Goal: Obtain resource: Obtain resource

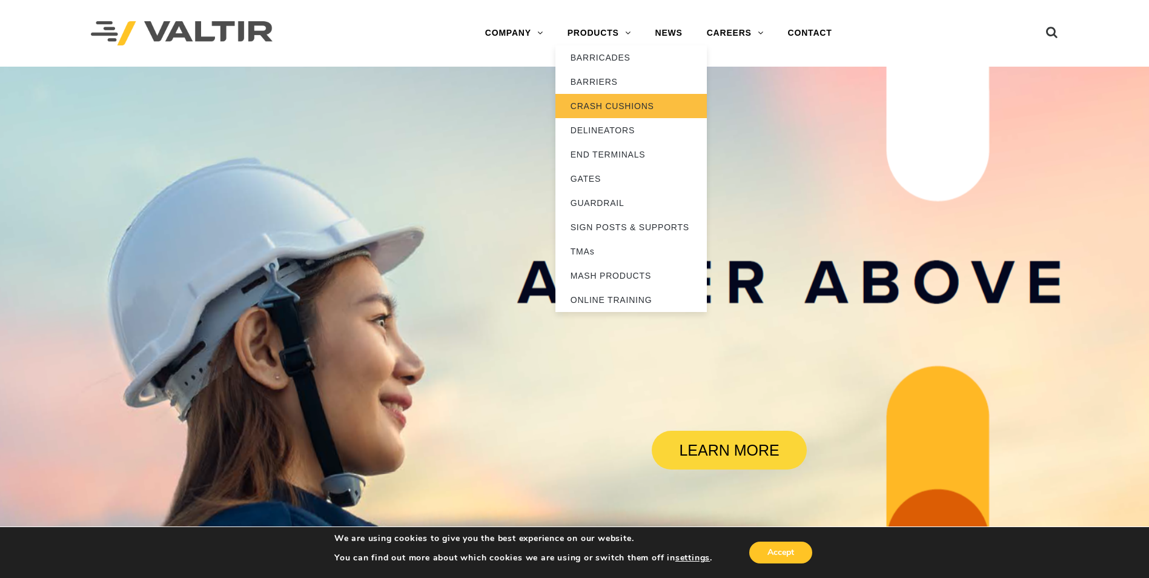
click at [608, 105] on link "CRASH CUSHIONS" at bounding box center [631, 106] width 151 height 24
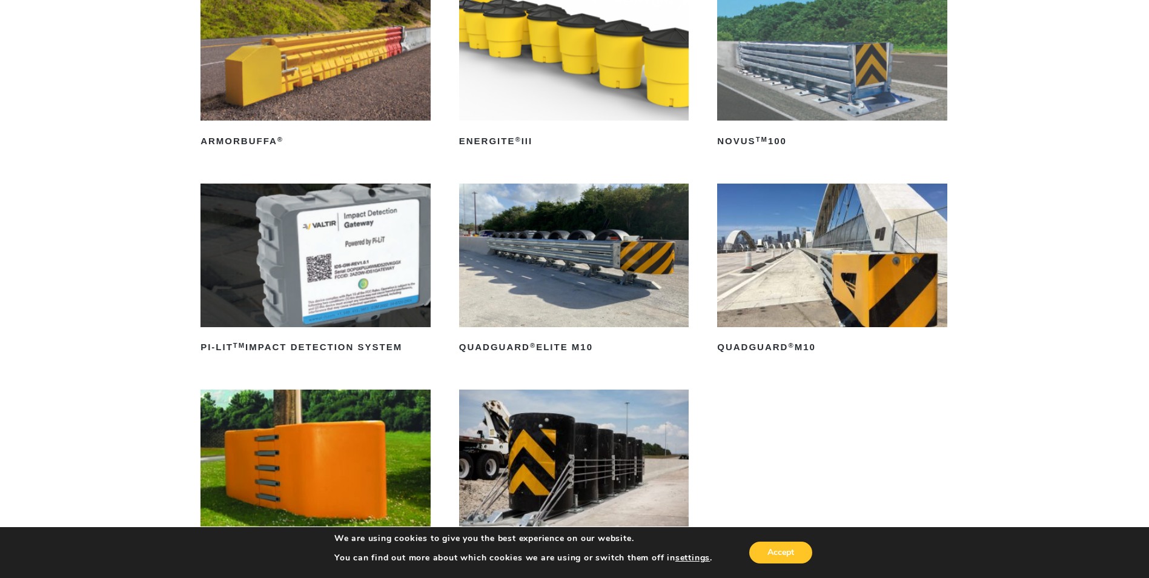
scroll to position [242, 0]
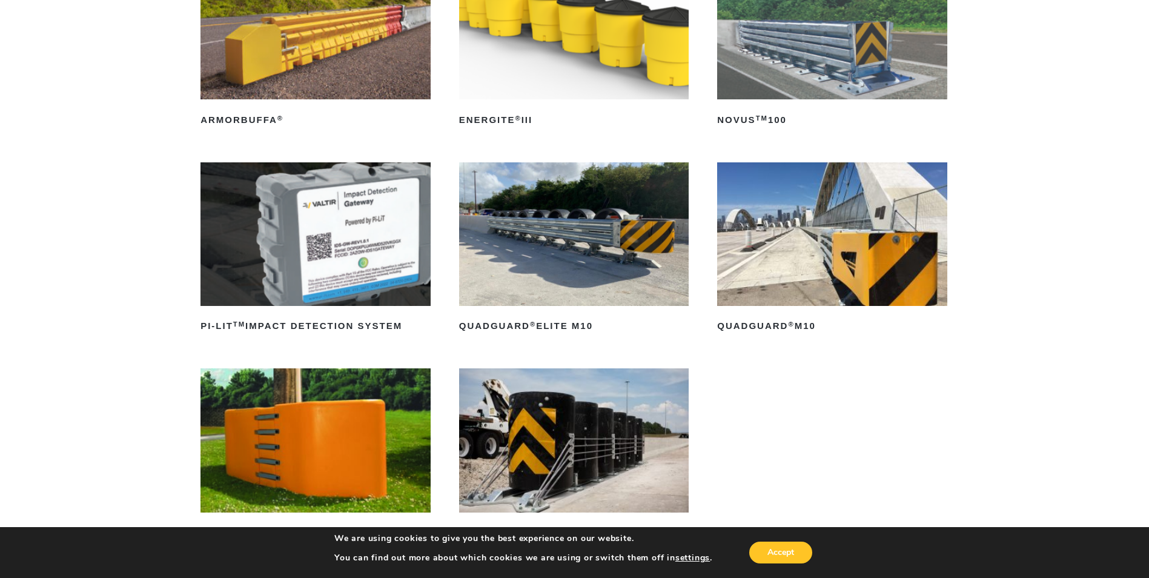
click at [570, 249] on img at bounding box center [574, 234] width 230 height 144
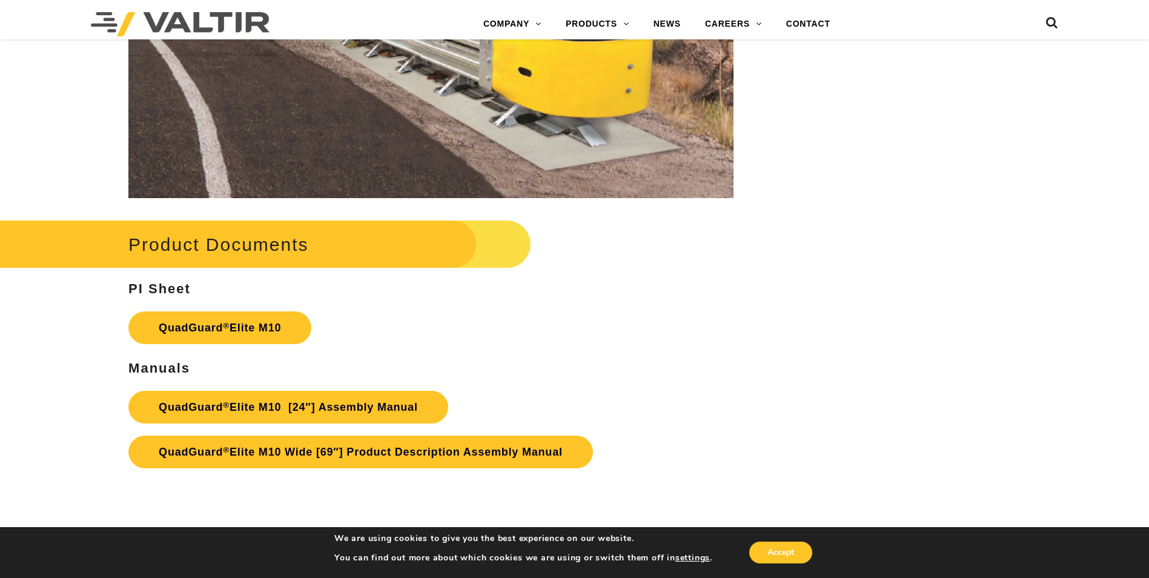
scroll to position [6211, 0]
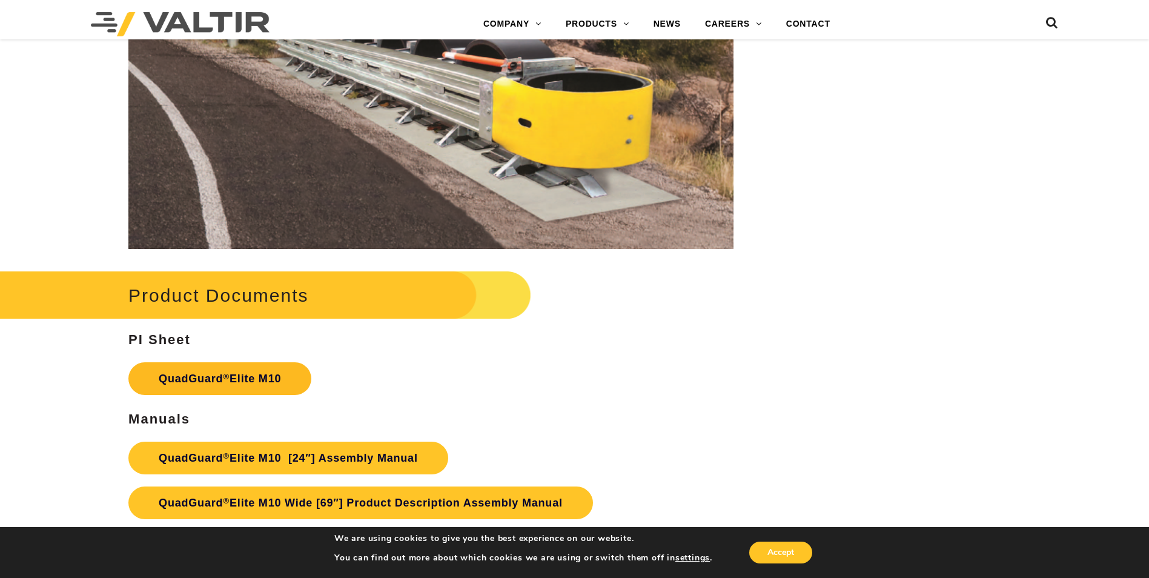
click at [238, 379] on link "QuadGuard ® Elite M10" at bounding box center [219, 378] width 183 height 33
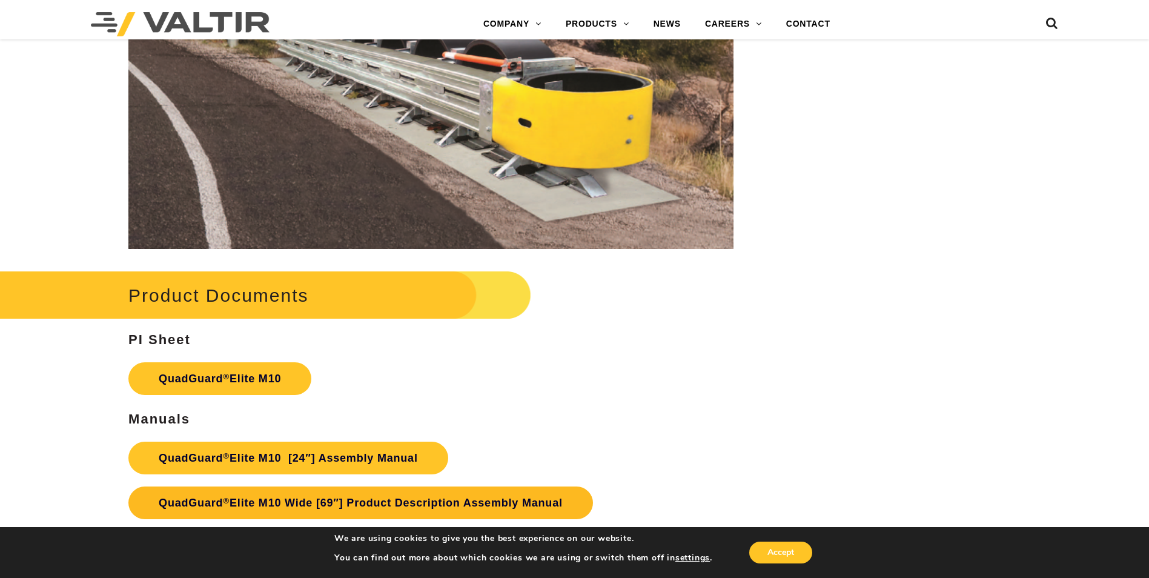
click at [431, 501] on link "QuadGuard ® Elite M10 Wide [69″] Product Description Assembly Manual" at bounding box center [360, 503] width 465 height 33
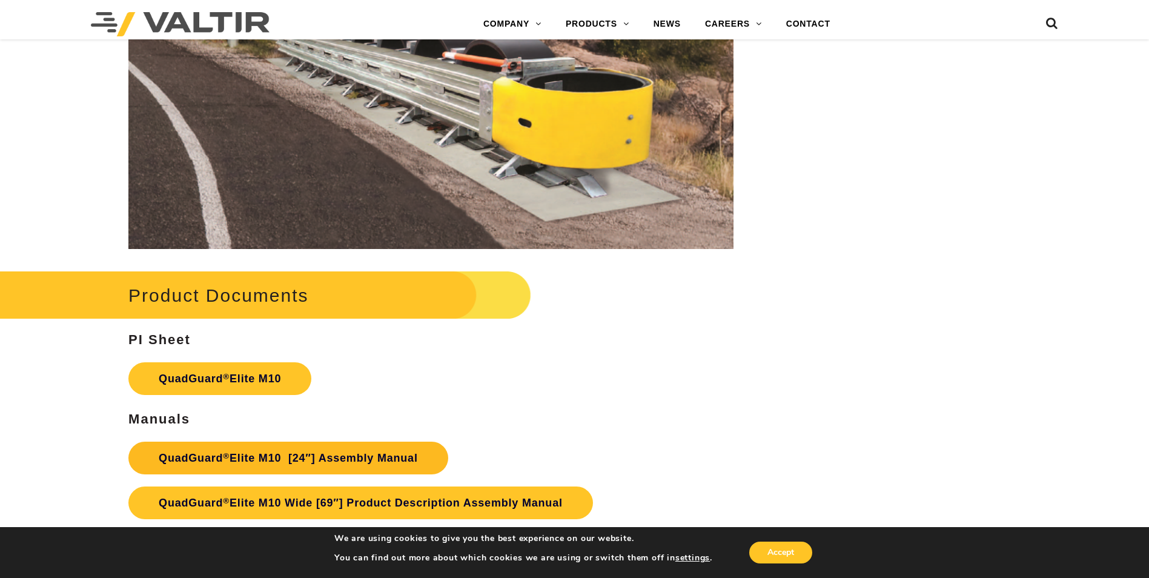
click at [323, 455] on link "QuadGuard ® Elite M10 [24″] Assembly Manual" at bounding box center [288, 458] width 320 height 33
